Goal: Book appointment/travel/reservation

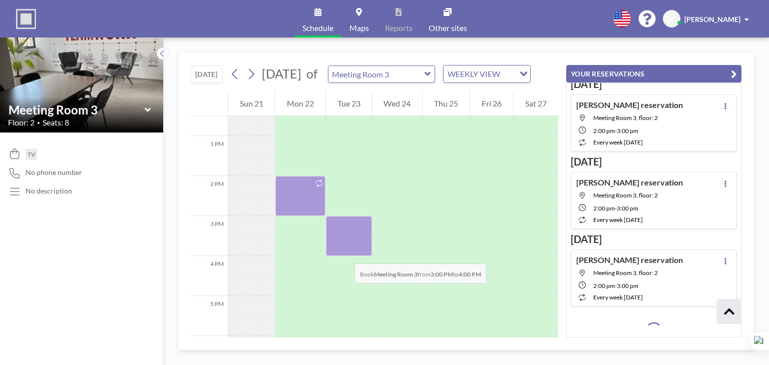
scroll to position [1777, 0]
drag, startPoint x: 347, startPoint y: 234, endPoint x: 343, endPoint y: 263, distance: 29.9
click at [343, 256] on div at bounding box center [349, 236] width 46 height 40
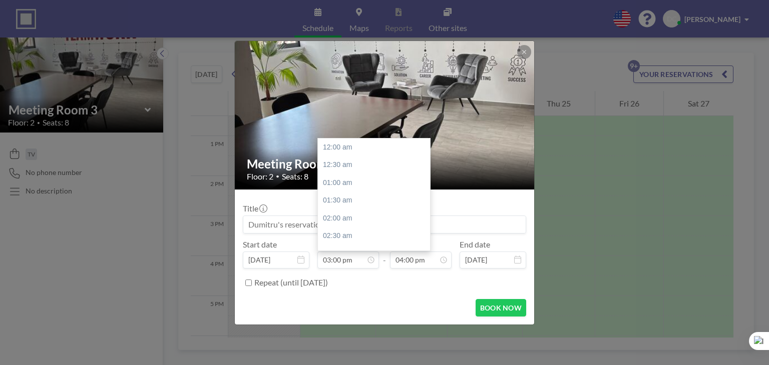
scroll to position [534, 0]
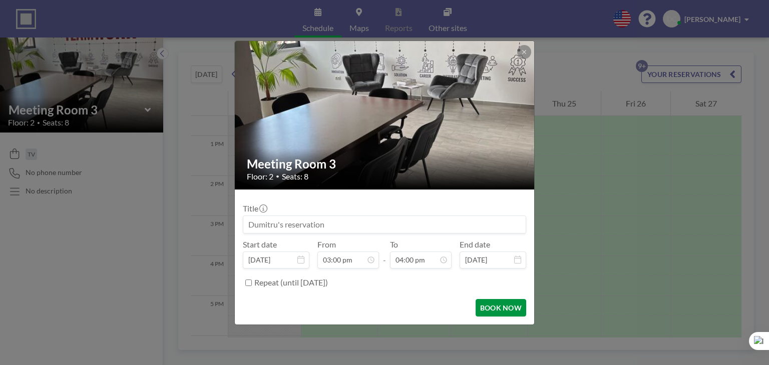
click at [500, 311] on button "BOOK NOW" at bounding box center [500, 308] width 51 height 18
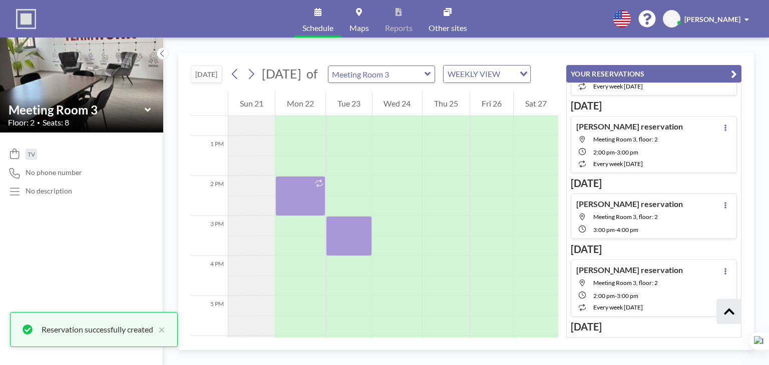
scroll to position [285, 0]
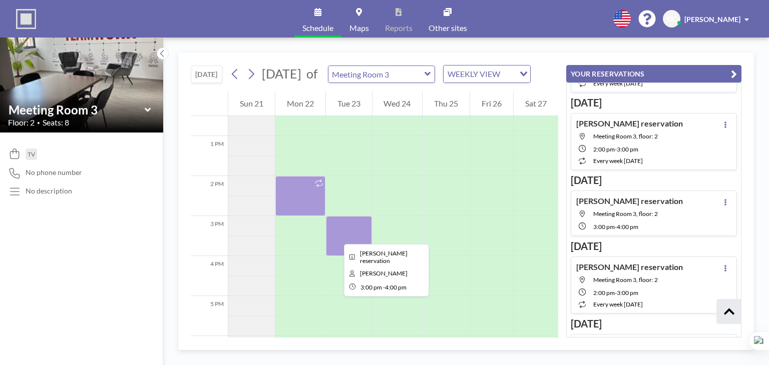
drag, startPoint x: 336, startPoint y: 235, endPoint x: 328, endPoint y: 249, distance: 16.1
click at [328, 249] on div at bounding box center [349, 236] width 46 height 40
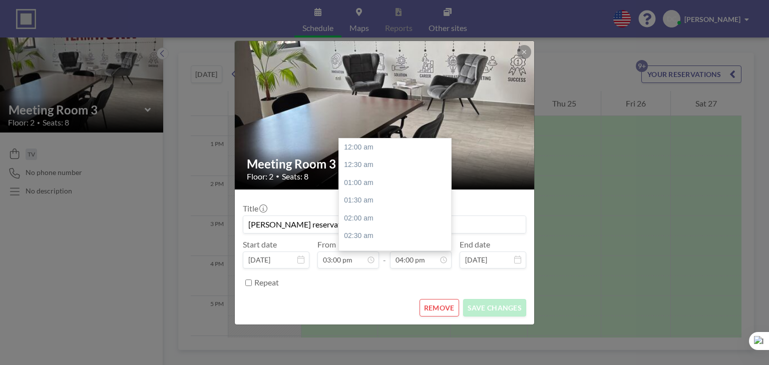
scroll to position [570, 0]
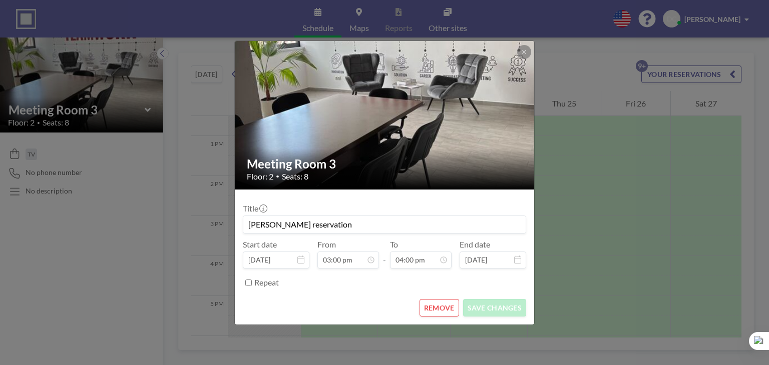
click at [431, 308] on button "REMOVE" at bounding box center [439, 308] width 40 height 18
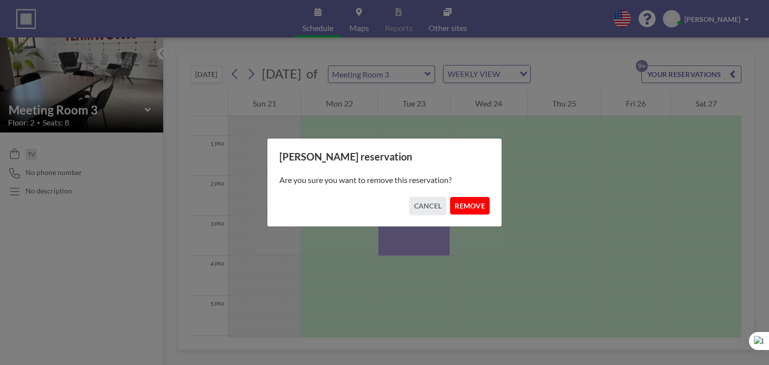
click at [464, 209] on button "REMOVE" at bounding box center [470, 206] width 40 height 18
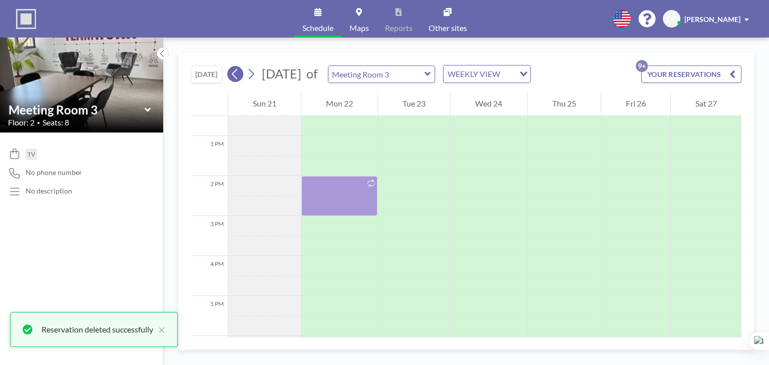
click at [243, 74] on button at bounding box center [235, 74] width 16 height 16
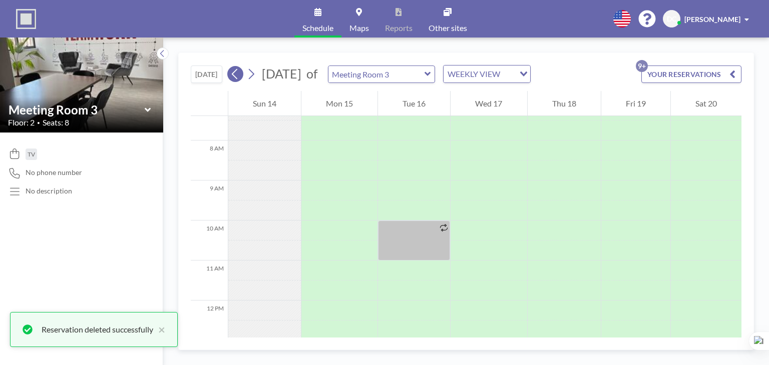
scroll to position [300, 0]
click at [243, 74] on button at bounding box center [235, 74] width 16 height 16
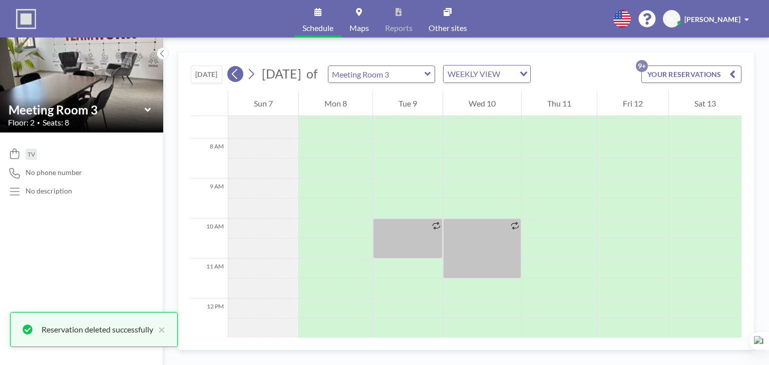
click at [243, 74] on button at bounding box center [235, 74] width 16 height 16
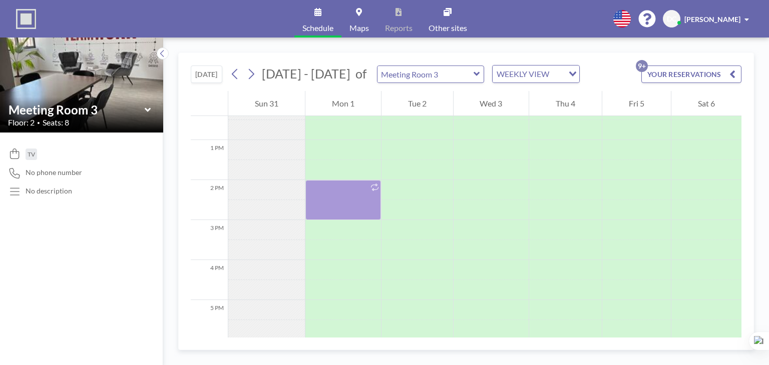
scroll to position [500, 0]
click at [232, 76] on icon at bounding box center [235, 74] width 10 height 15
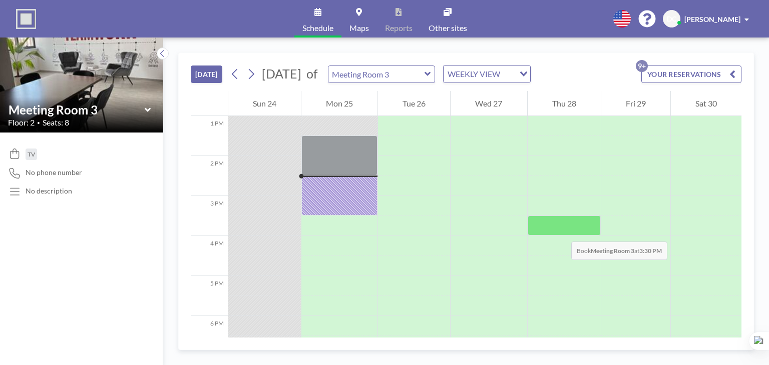
scroll to position [560, 0]
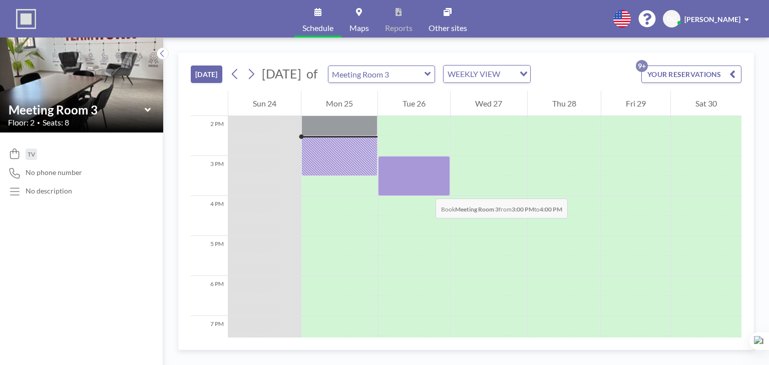
drag, startPoint x: 425, startPoint y: 172, endPoint x: 425, endPoint y: 191, distance: 19.0
click at [425, 191] on div at bounding box center [414, 176] width 72 height 40
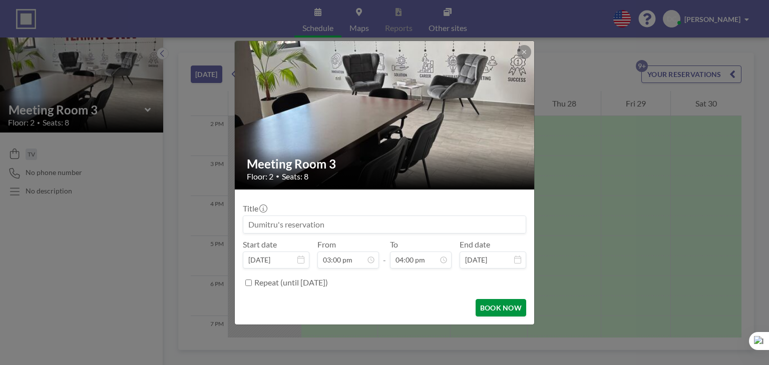
click at [489, 307] on button "BOOK NOW" at bounding box center [500, 308] width 51 height 18
